Goal: Task Accomplishment & Management: Use online tool/utility

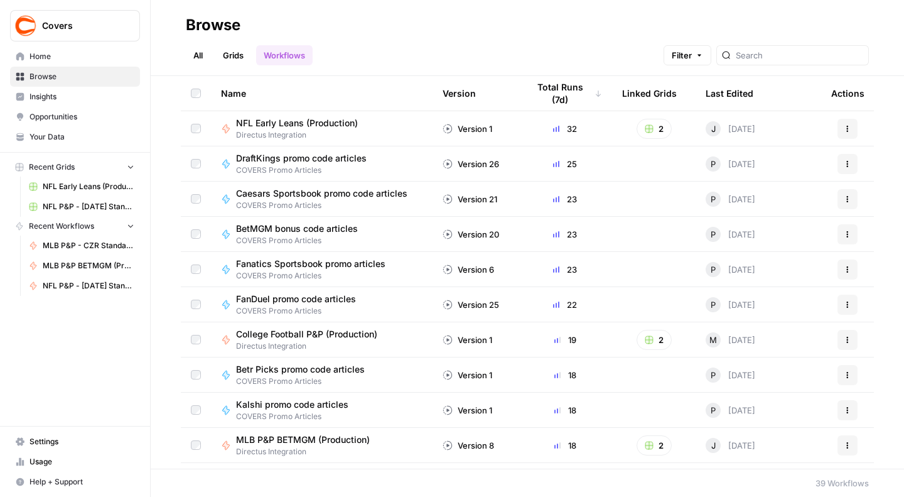
click at [766, 62] on div at bounding box center [792, 55] width 153 height 20
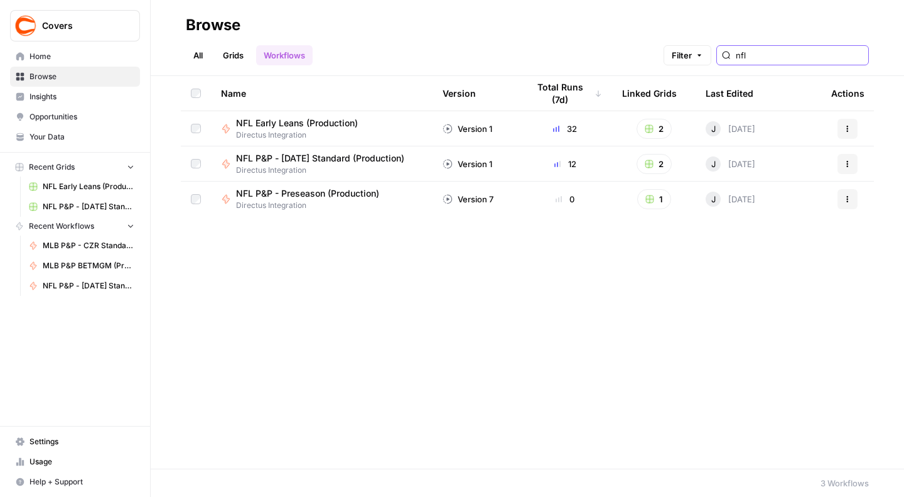
type input "nfl"
click at [323, 165] on span "Directus Integration" at bounding box center [325, 169] width 178 height 11
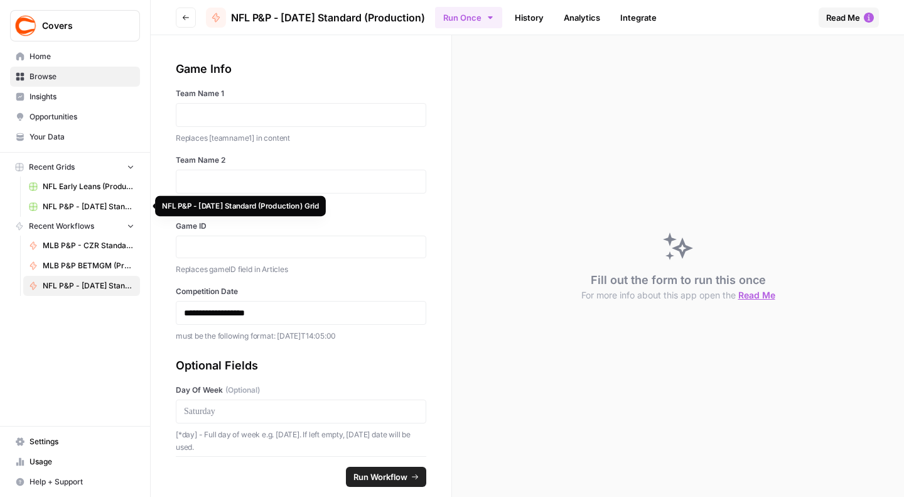
click at [65, 200] on link "NFL P&P - [DATE] Standard (Production) Grid" at bounding box center [81, 206] width 117 height 20
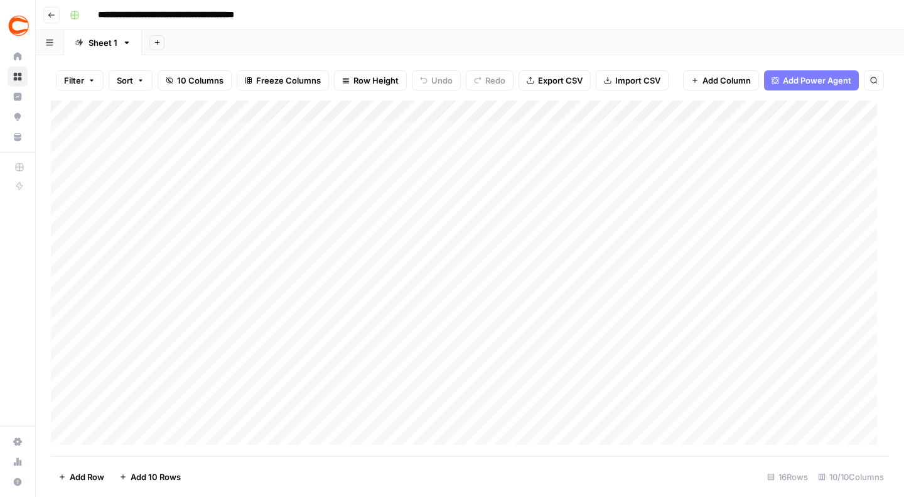
click at [72, 109] on div "Add Column" at bounding box center [470, 277] width 838 height 355
click at [147, 130] on div "Add Column" at bounding box center [470, 277] width 838 height 355
drag, startPoint x: 113, startPoint y: 365, endPoint x: 826, endPoint y: 412, distance: 714.1
click at [826, 412] on div "Add Column" at bounding box center [470, 277] width 838 height 355
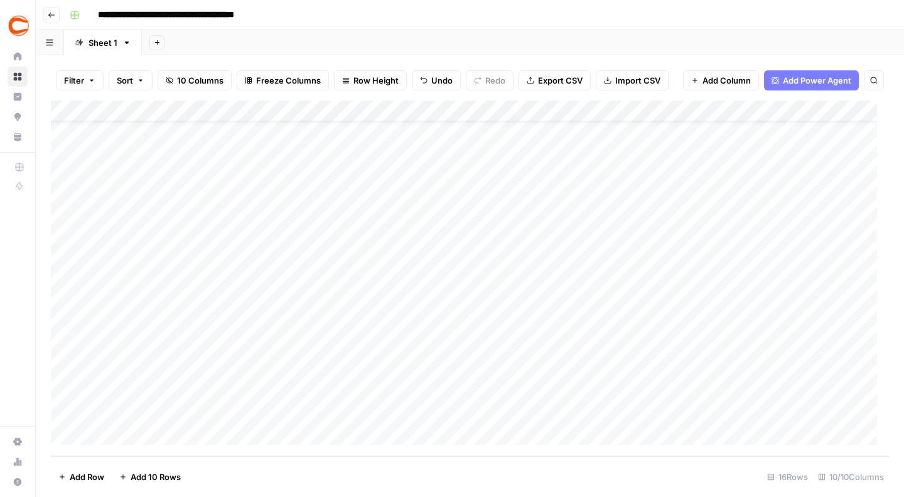
click at [64, 370] on div "Add Column" at bounding box center [470, 277] width 838 height 355
click at [63, 386] on div "Add Column" at bounding box center [470, 277] width 838 height 355
click at [64, 410] on div "Add Column" at bounding box center [470, 277] width 838 height 355
click at [75, 470] on span "Delete 3 Rows" at bounding box center [86, 476] width 56 height 13
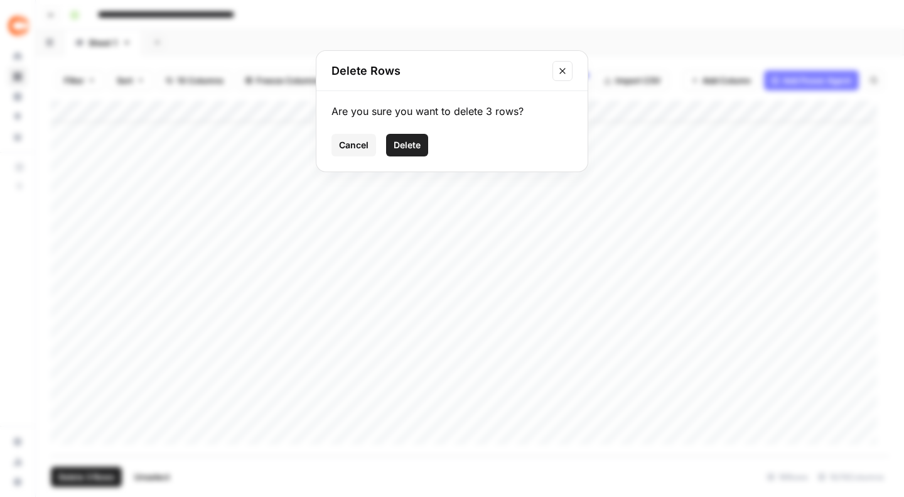
click at [401, 139] on span "Delete" at bounding box center [407, 145] width 27 height 13
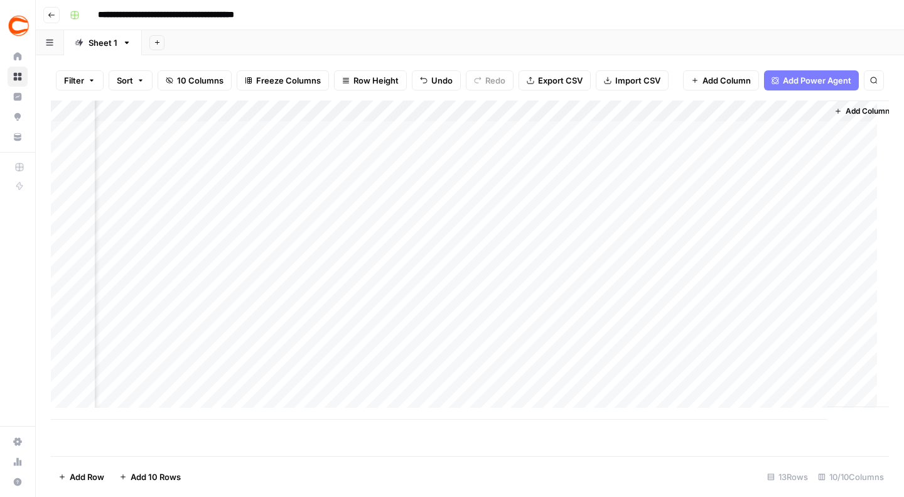
scroll to position [0, 484]
click at [579, 130] on div "Add Column" at bounding box center [470, 259] width 838 height 319
click at [579, 151] on div "Add Column" at bounding box center [470, 259] width 838 height 319
click at [578, 171] on div "Add Column" at bounding box center [470, 259] width 838 height 319
click at [578, 195] on div "Add Column" at bounding box center [470, 259] width 838 height 319
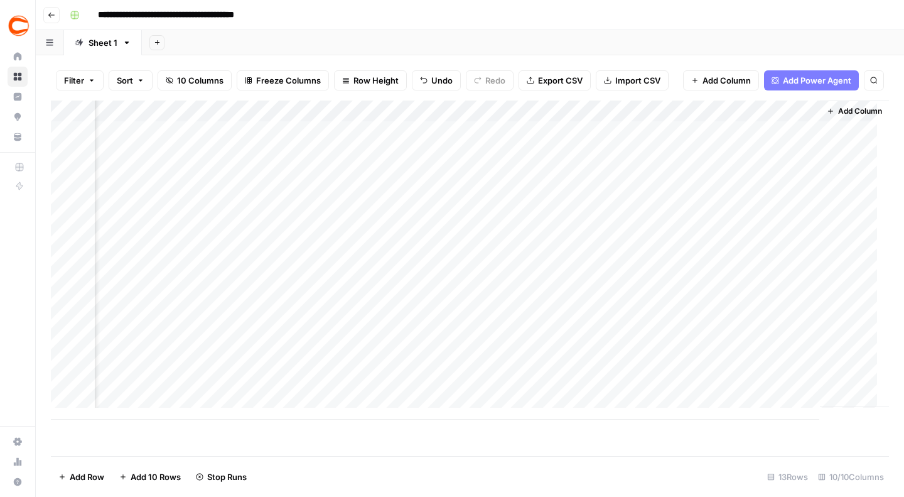
click at [577, 215] on div "Add Column" at bounding box center [470, 259] width 838 height 319
click at [577, 235] on div "Add Column" at bounding box center [470, 259] width 838 height 319
click at [578, 257] on div "Add Column" at bounding box center [470, 259] width 838 height 319
click at [578, 279] on div "Add Column" at bounding box center [470, 259] width 838 height 319
click at [578, 299] on div "Add Column" at bounding box center [470, 259] width 838 height 319
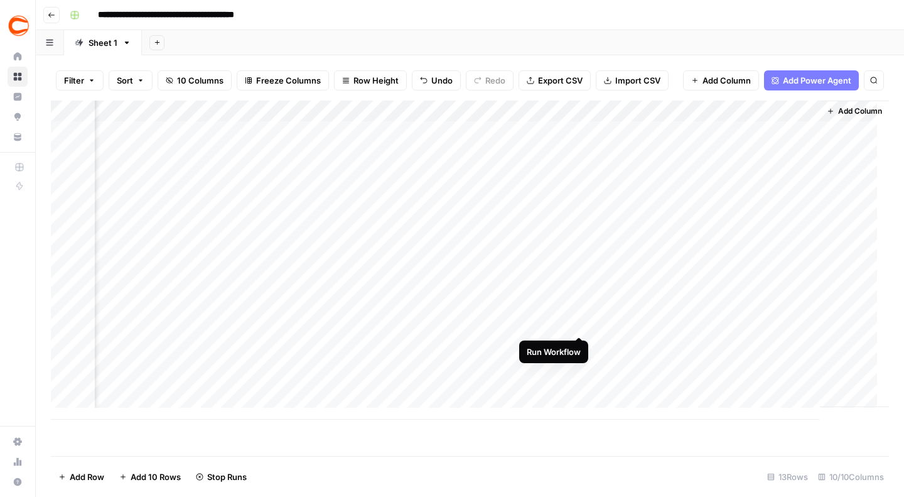
click at [578, 325] on div "Add Column" at bounding box center [470, 259] width 838 height 319
click at [578, 343] on div "Add Column" at bounding box center [470, 259] width 838 height 319
click at [578, 365] on div "Add Column" at bounding box center [470, 259] width 838 height 319
click at [577, 386] on div "Add Column" at bounding box center [470, 259] width 838 height 319
click at [717, 131] on div "Add Column" at bounding box center [470, 259] width 838 height 319
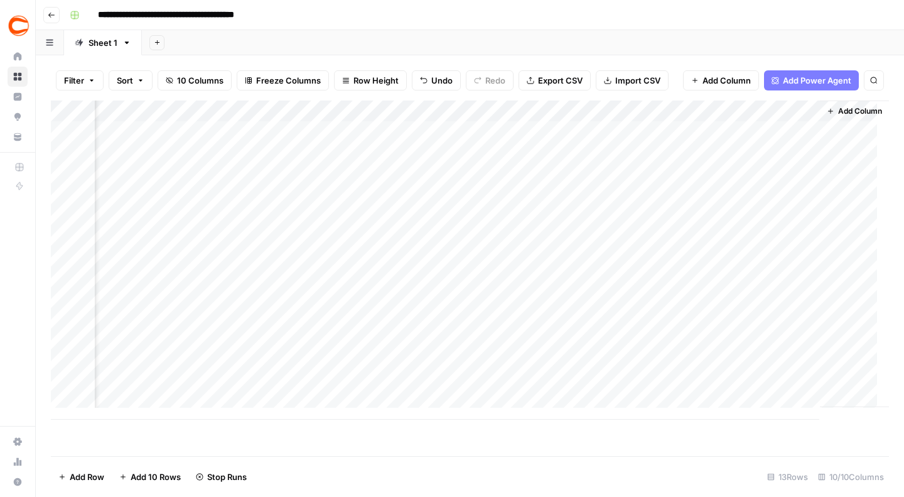
click at [708, 130] on div "Add Column" at bounding box center [470, 259] width 838 height 319
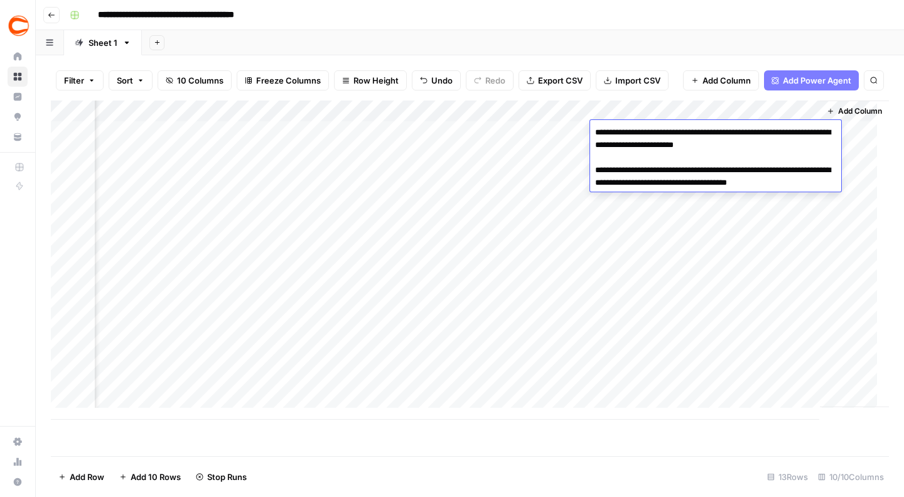
click at [708, 130] on body "**********" at bounding box center [452, 248] width 904 height 497
click at [767, 144] on textarea "**********" at bounding box center [715, 164] width 251 height 80
click at [468, 159] on div "Add Column" at bounding box center [470, 259] width 838 height 319
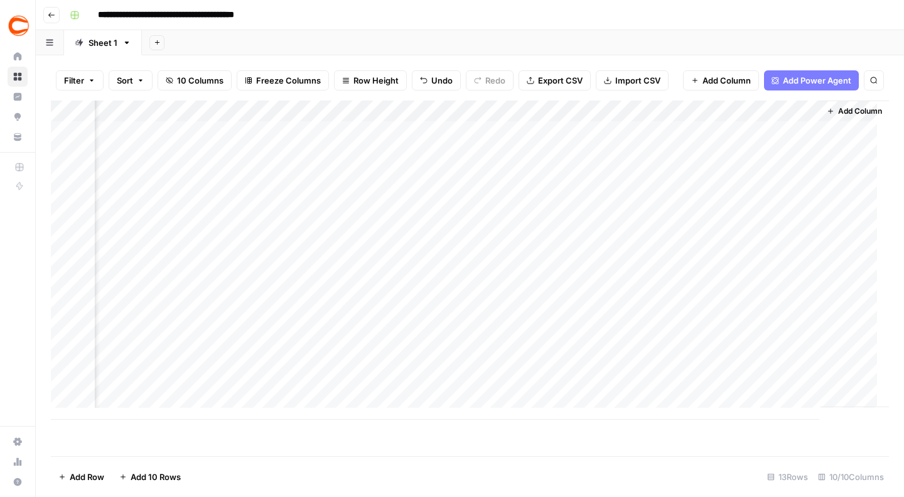
click at [751, 154] on div "Add Column" at bounding box center [470, 259] width 838 height 319
click at [754, 146] on div "Add Column" at bounding box center [470, 259] width 838 height 319
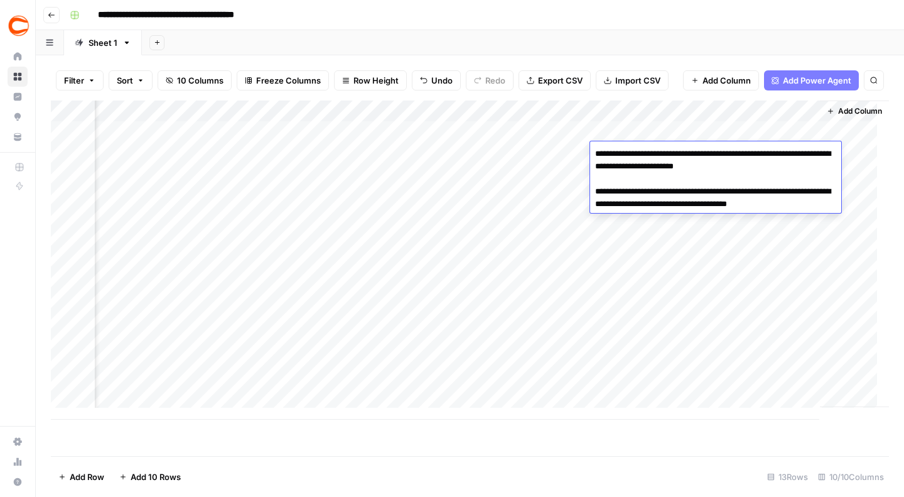
click at [754, 146] on textarea "**********" at bounding box center [715, 185] width 251 height 80
click at [780, 169] on textarea "**********" at bounding box center [715, 185] width 251 height 80
click at [469, 153] on div "Add Column" at bounding box center [470, 259] width 838 height 319
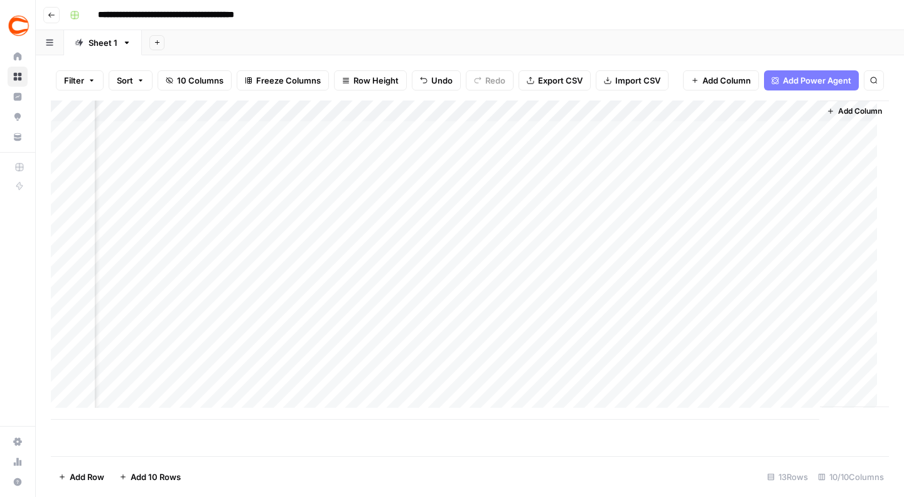
click at [745, 175] on div "Add Column" at bounding box center [470, 259] width 838 height 319
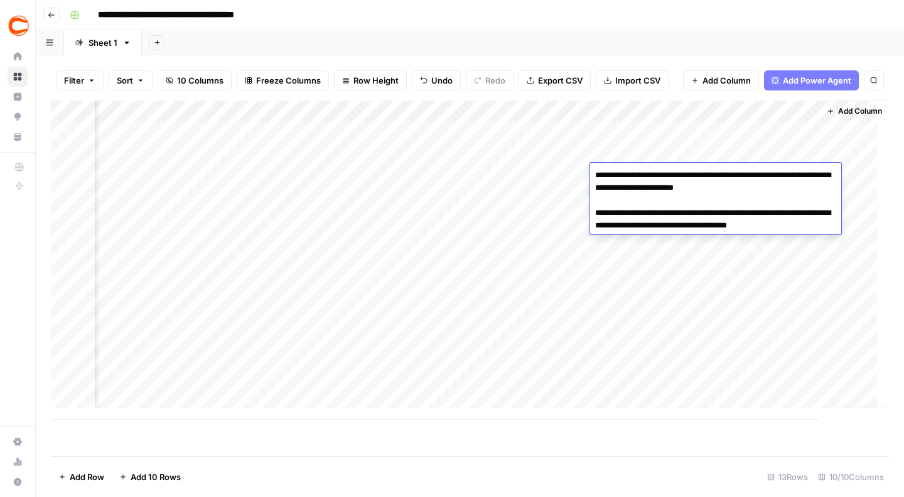
click at [774, 188] on textarea "**********" at bounding box center [715, 206] width 251 height 80
click at [485, 197] on div "Add Column" at bounding box center [470, 259] width 838 height 319
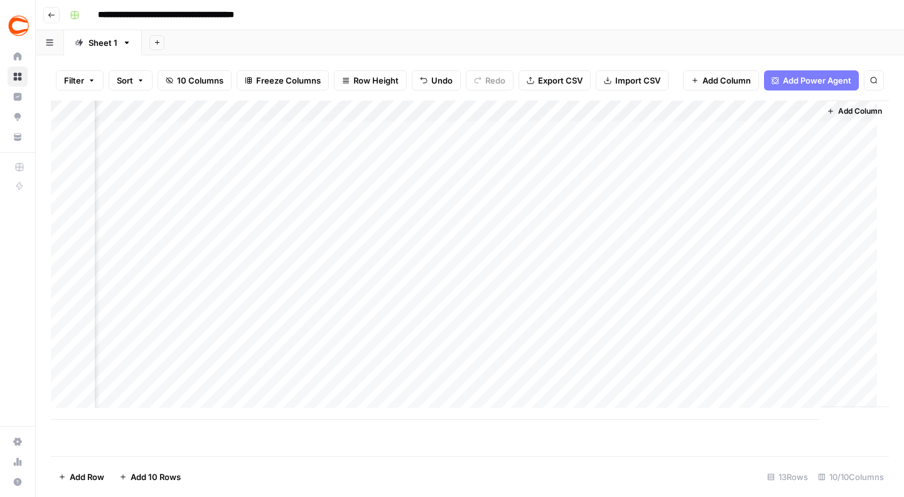
click at [686, 195] on div "Add Column" at bounding box center [470, 259] width 838 height 319
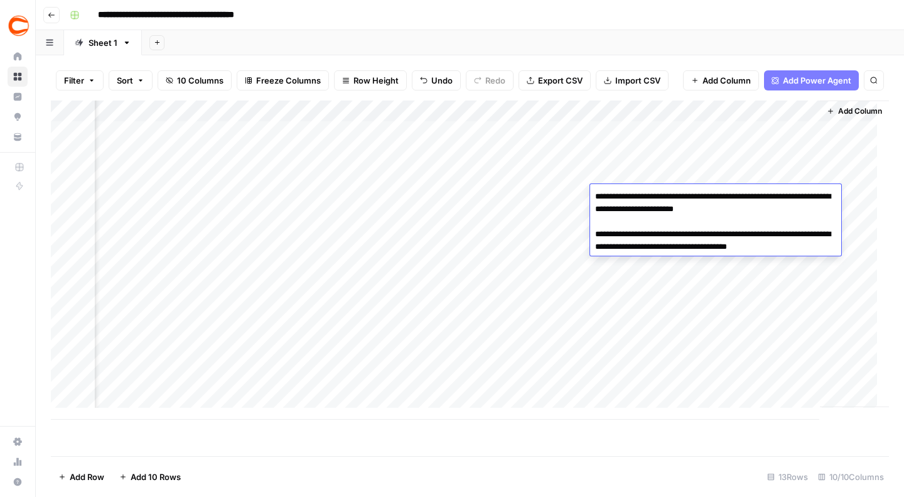
click at [515, 195] on div "Add Column" at bounding box center [470, 259] width 838 height 319
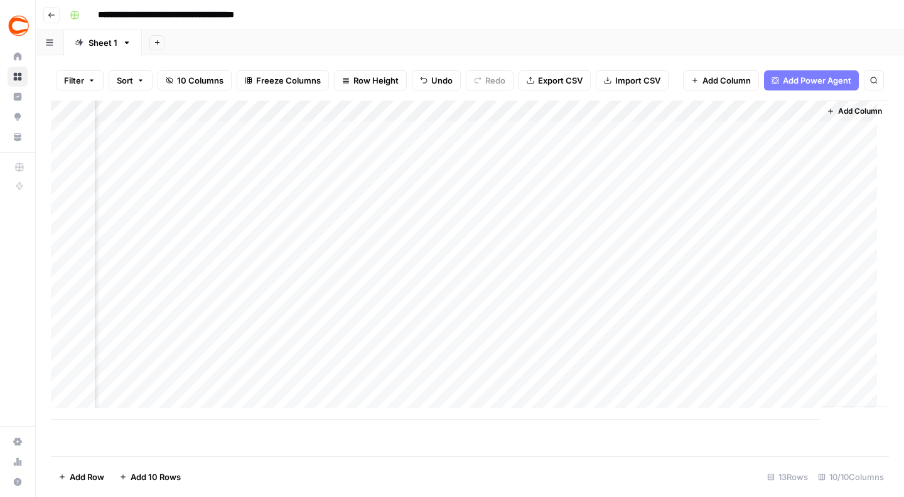
click at [672, 212] on div "Add Column" at bounding box center [470, 259] width 838 height 319
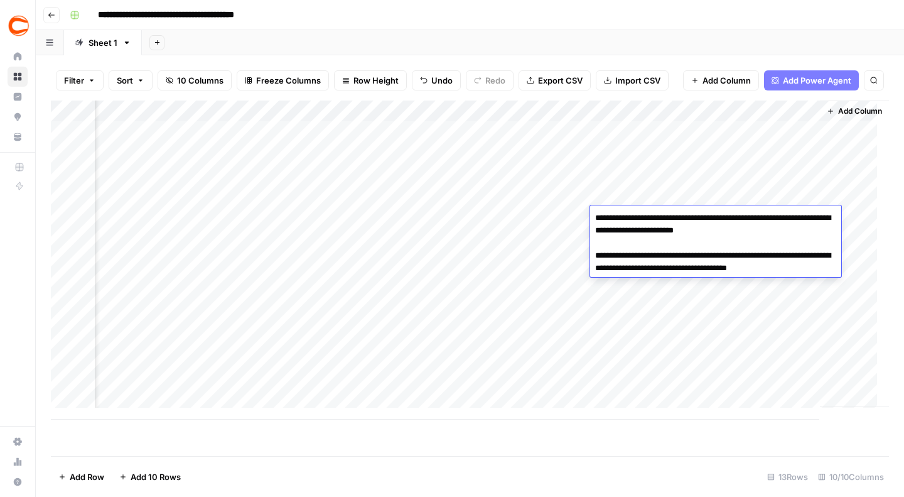
click at [767, 198] on div "Add Column" at bounding box center [470, 259] width 838 height 319
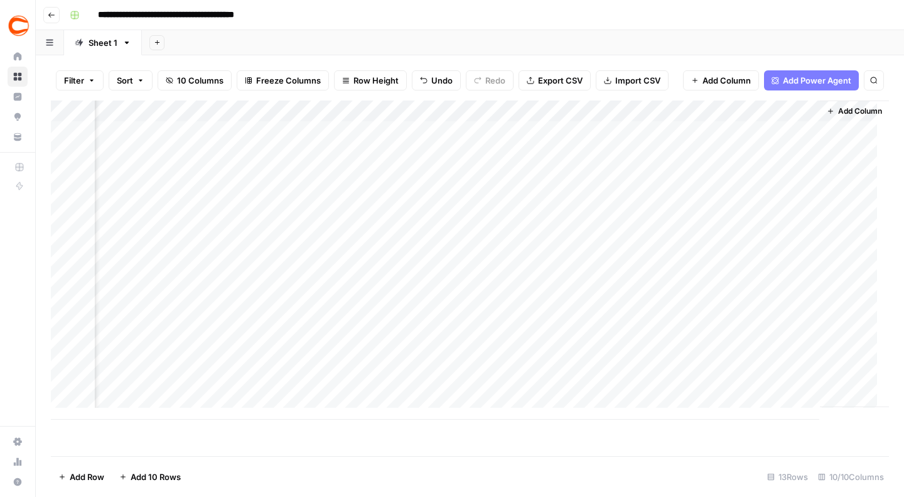
click at [767, 198] on div "Add Column" at bounding box center [470, 259] width 838 height 319
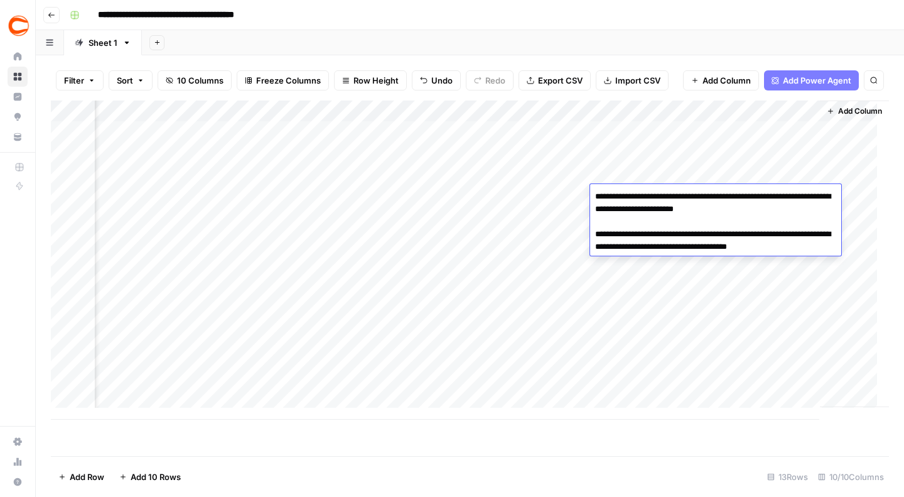
click at [708, 178] on div "Add Column" at bounding box center [470, 259] width 838 height 319
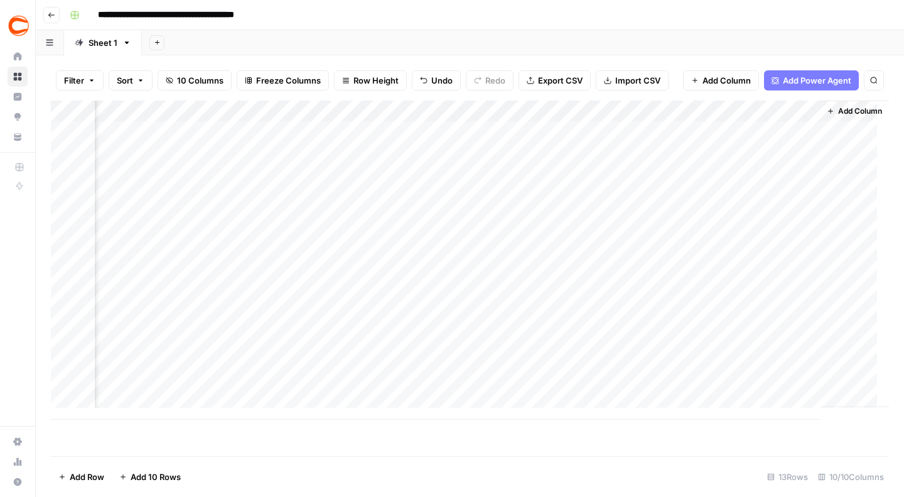
click at [736, 214] on div "Add Column" at bounding box center [470, 259] width 838 height 319
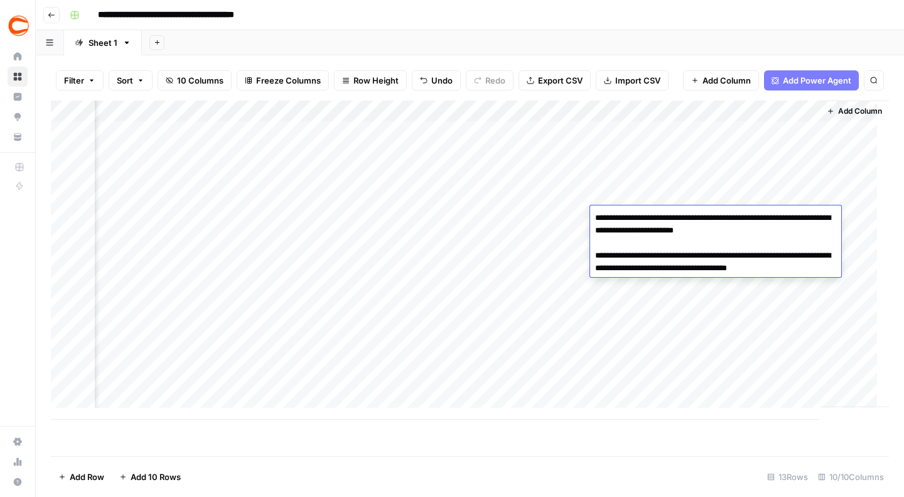
click at [773, 234] on textarea "**********" at bounding box center [715, 249] width 251 height 80
